Goal: Check status: Check status

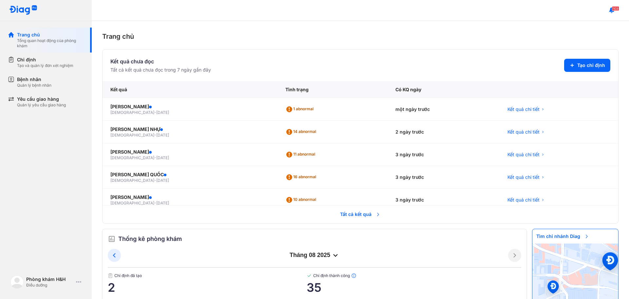
click at [351, 211] on span "Tất cả kết quả" at bounding box center [360, 214] width 49 height 14
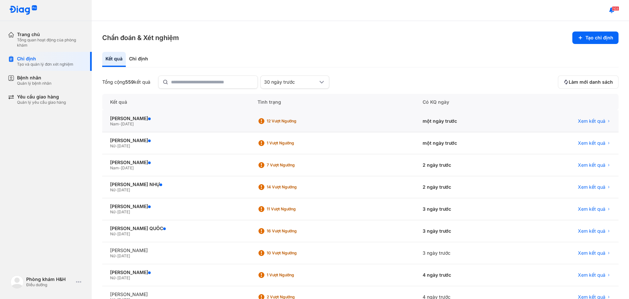
click at [425, 125] on div "một ngày trước" at bounding box center [467, 121] width 104 height 22
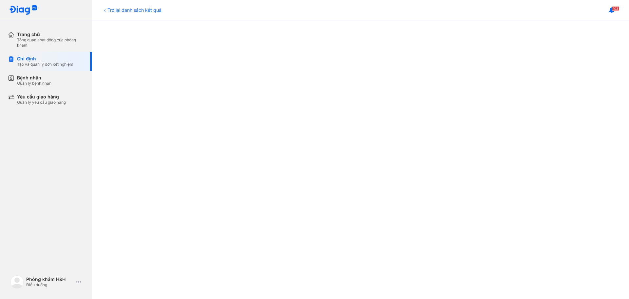
scroll to position [333, 0]
